Goal: Check status: Check status

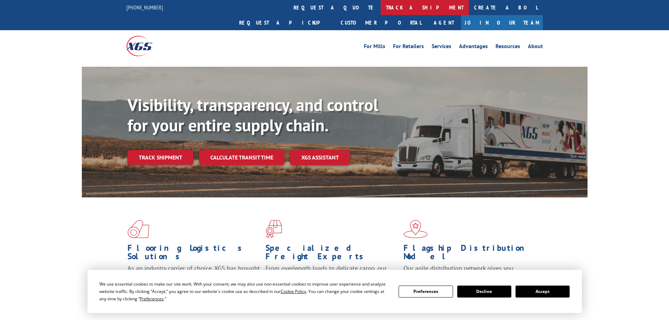
click at [381, 14] on link "track a shipment" at bounding box center [425, 7] width 88 height 15
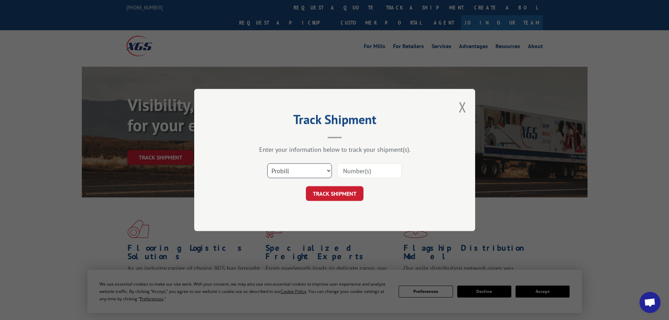
click at [281, 169] on select "Select category... Probill BOL PO" at bounding box center [299, 170] width 65 height 15
select select "bol"
click at [267, 163] on select "Select category... Probill BOL PO" at bounding box center [299, 170] width 65 height 15
click at [388, 168] on input at bounding box center [369, 170] width 65 height 15
paste input "2879166"
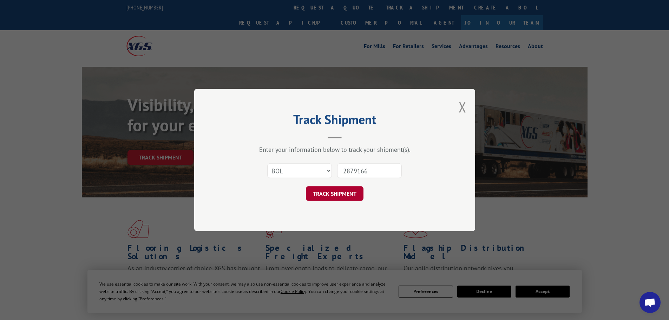
type input "2879166"
click at [345, 188] on button "TRACK SHIPMENT" at bounding box center [335, 193] width 58 height 15
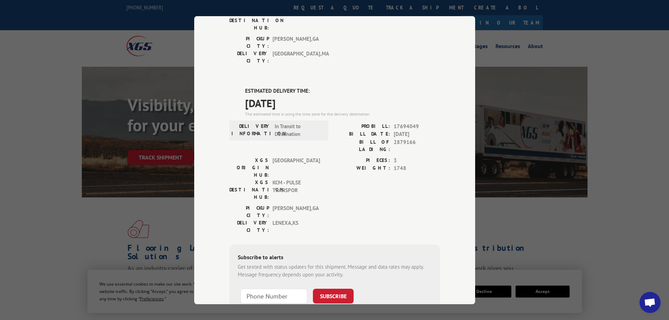
scroll to position [105, 0]
